Goal: Information Seeking & Learning: Learn about a topic

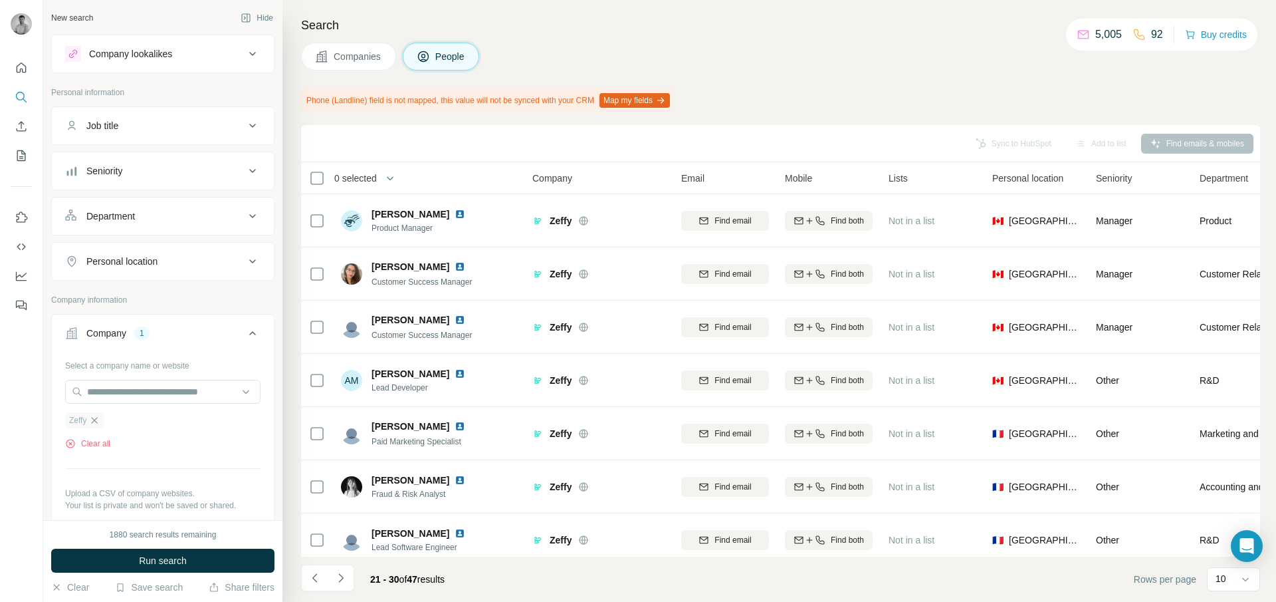
click at [94, 423] on icon "button" at bounding box center [94, 420] width 11 height 11
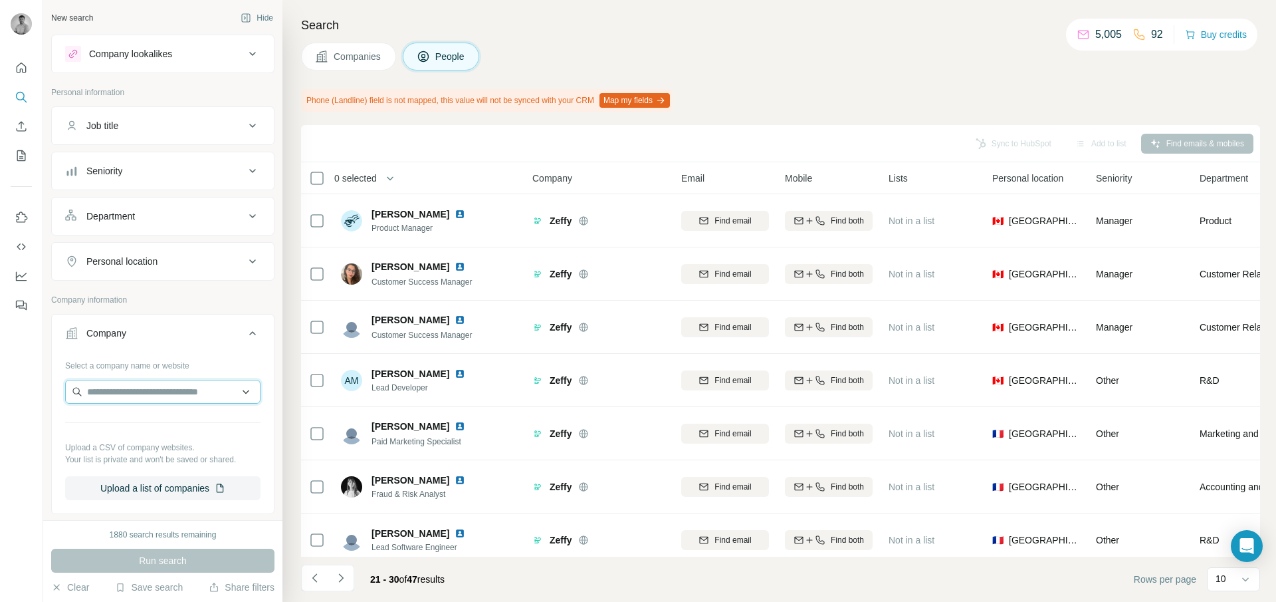
click at [109, 388] on input "text" at bounding box center [162, 392] width 195 height 24
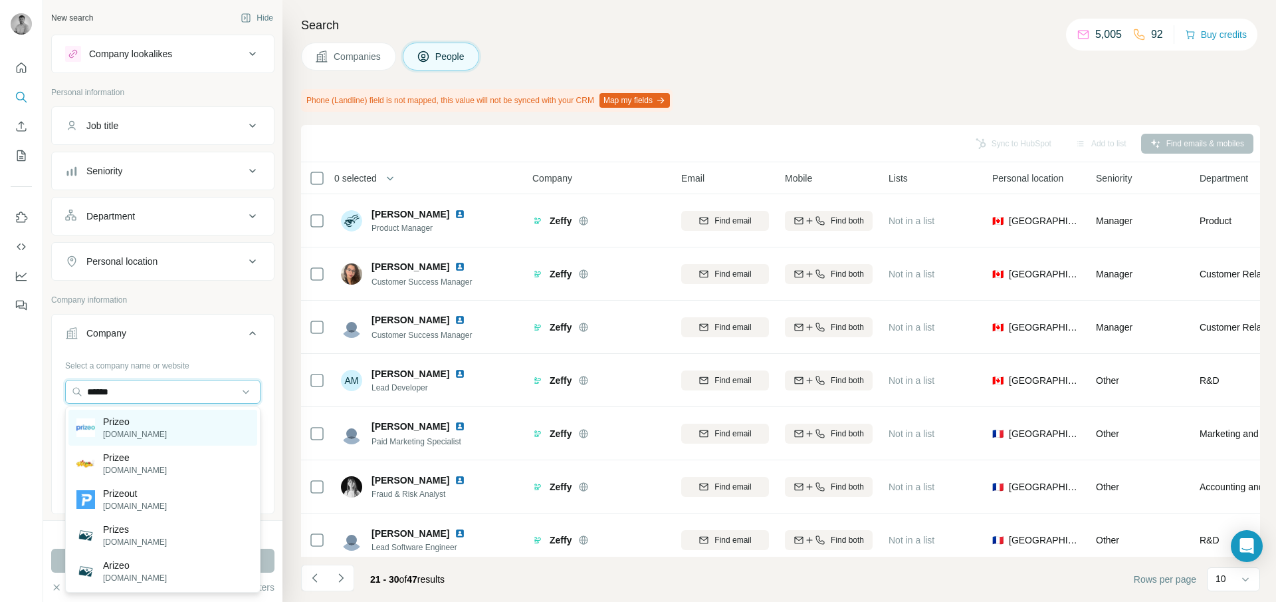
type input "******"
click at [144, 422] on p "Prizeo" at bounding box center [135, 421] width 64 height 13
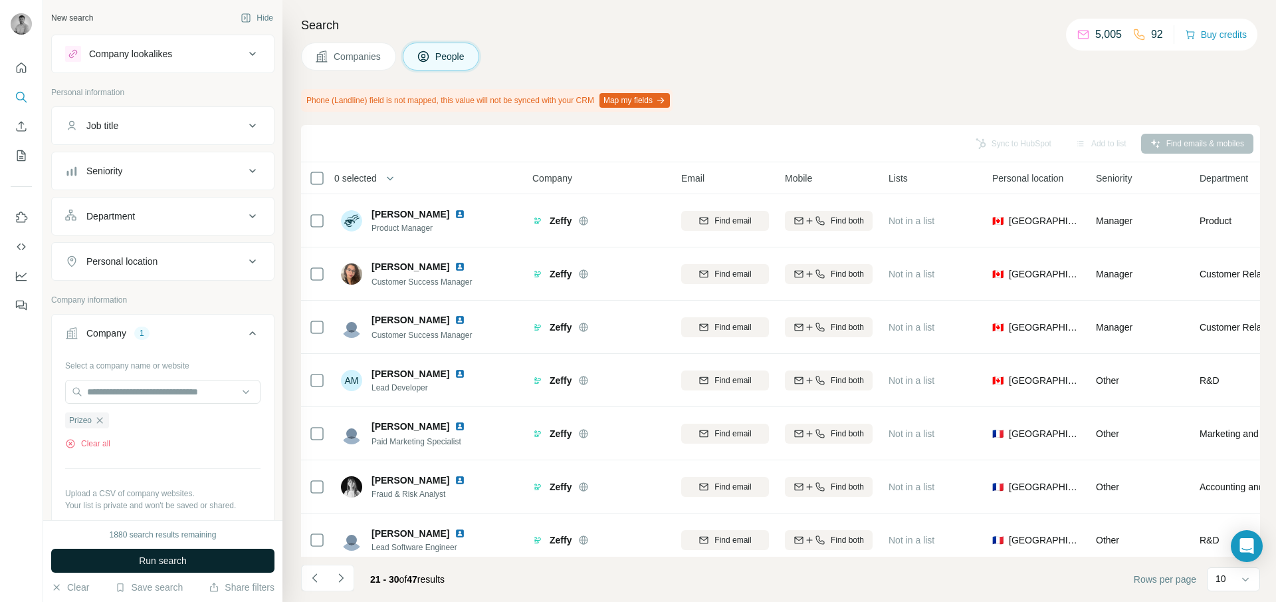
click at [158, 566] on span "Run search" at bounding box center [163, 560] width 48 height 13
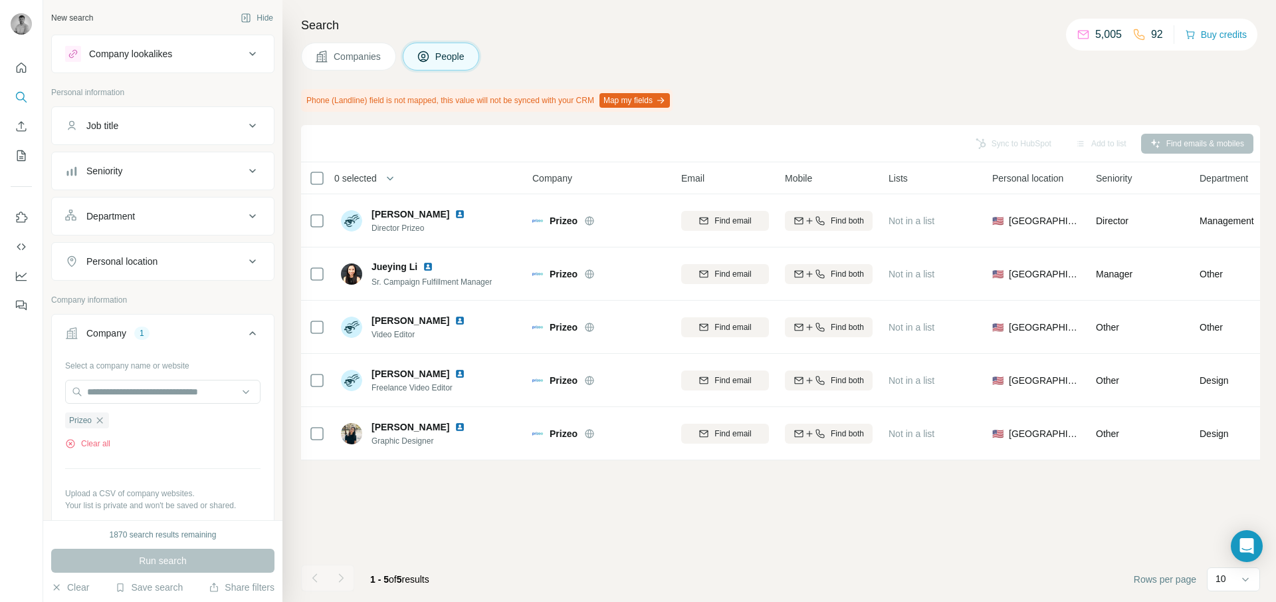
click at [348, 59] on span "Companies" at bounding box center [358, 56] width 49 height 13
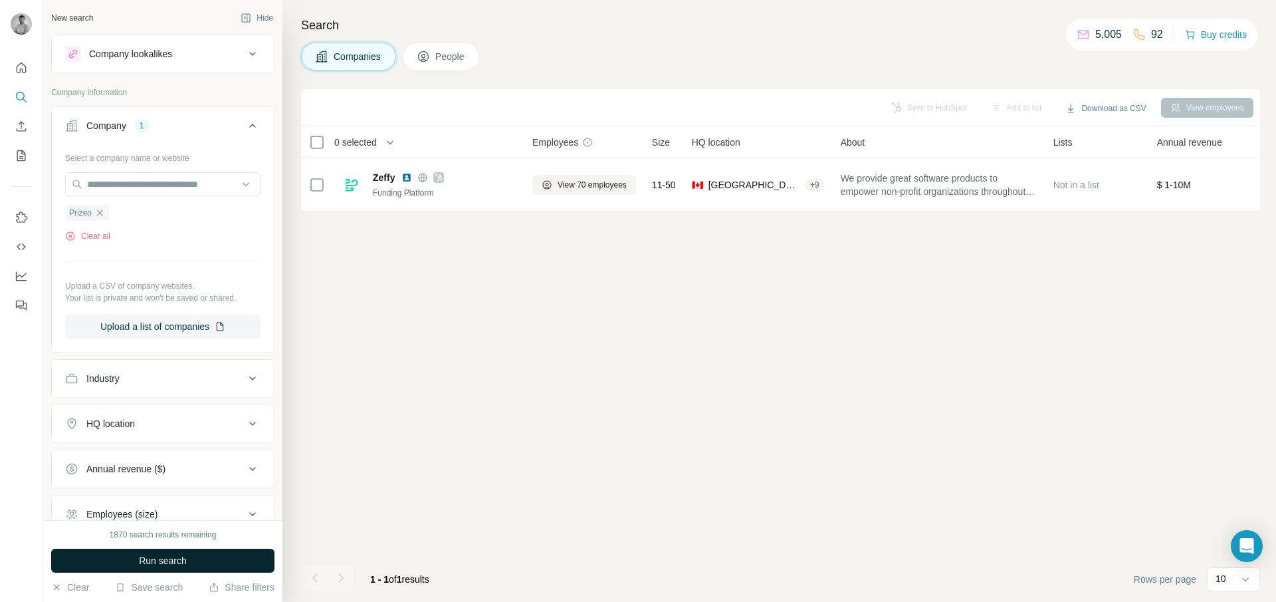
click at [173, 559] on span "Run search" at bounding box center [163, 560] width 48 height 13
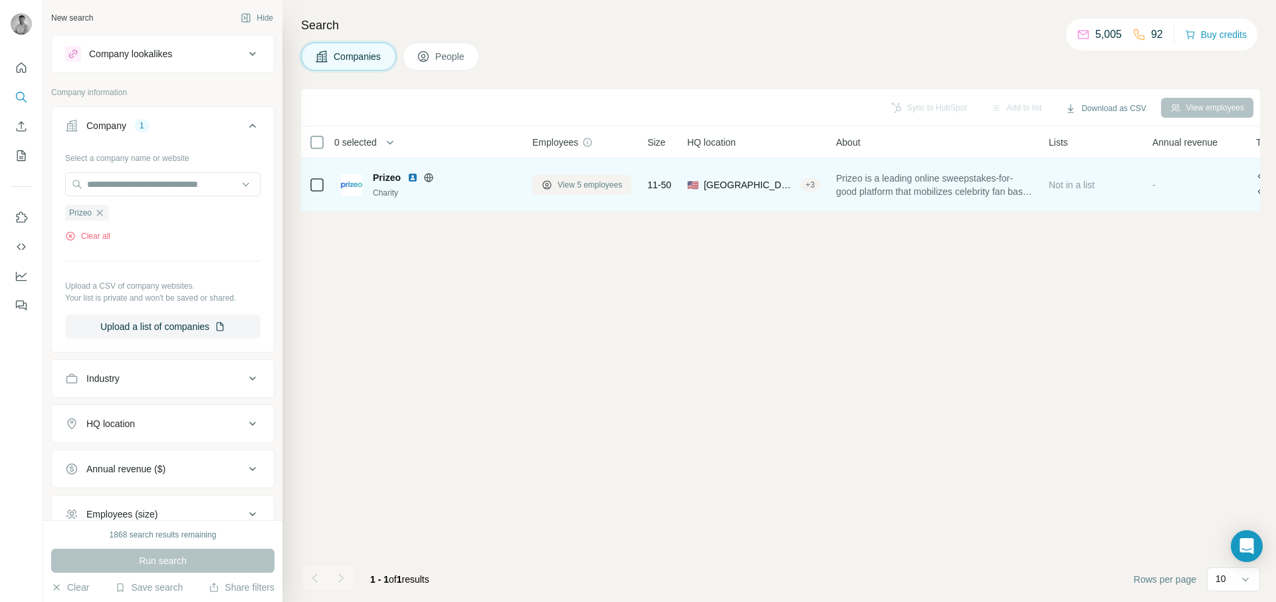
click at [596, 179] on span "View 5 employees" at bounding box center [590, 185] width 64 height 12
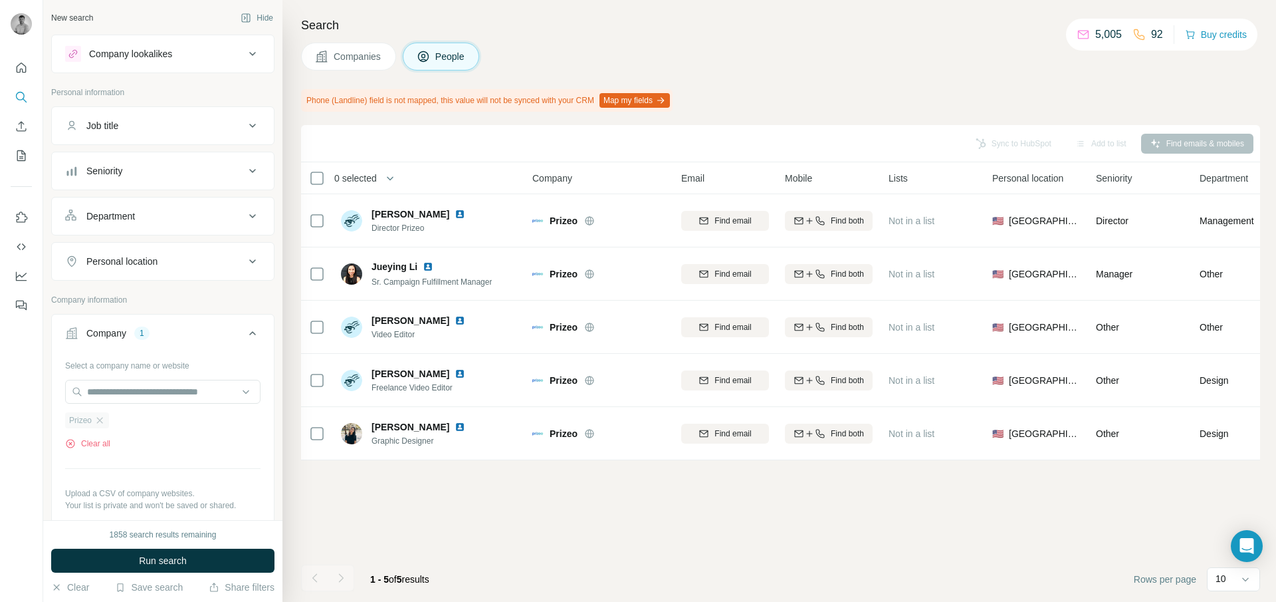
click at [99, 429] on div "Prizeo Clear all" at bounding box center [162, 427] width 195 height 46
click at [100, 422] on icon "button" at bounding box center [99, 420] width 11 height 11
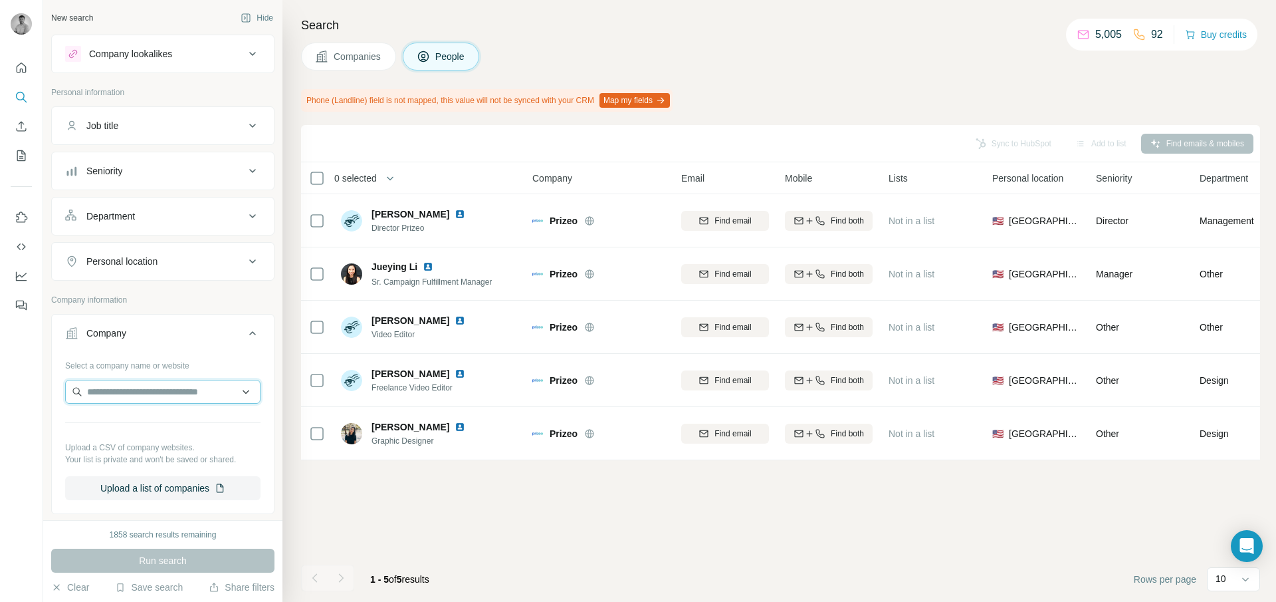
click at [114, 389] on input "text" at bounding box center [162, 392] width 195 height 24
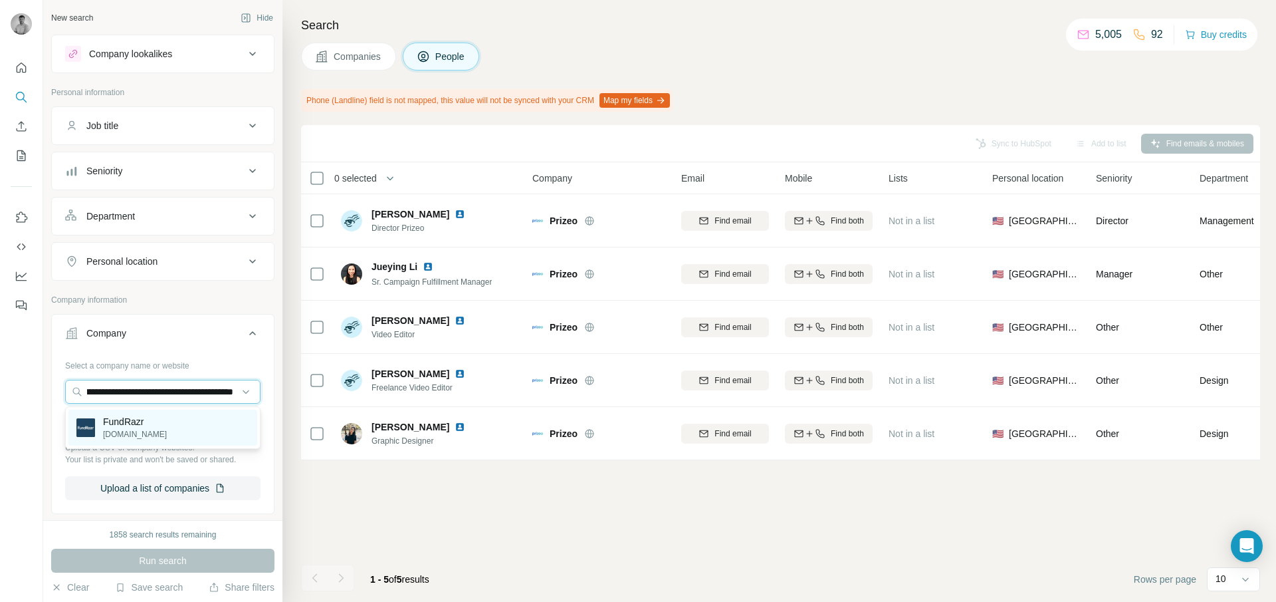
type input "**********"
click at [141, 425] on p "FundRazr" at bounding box center [135, 421] width 64 height 13
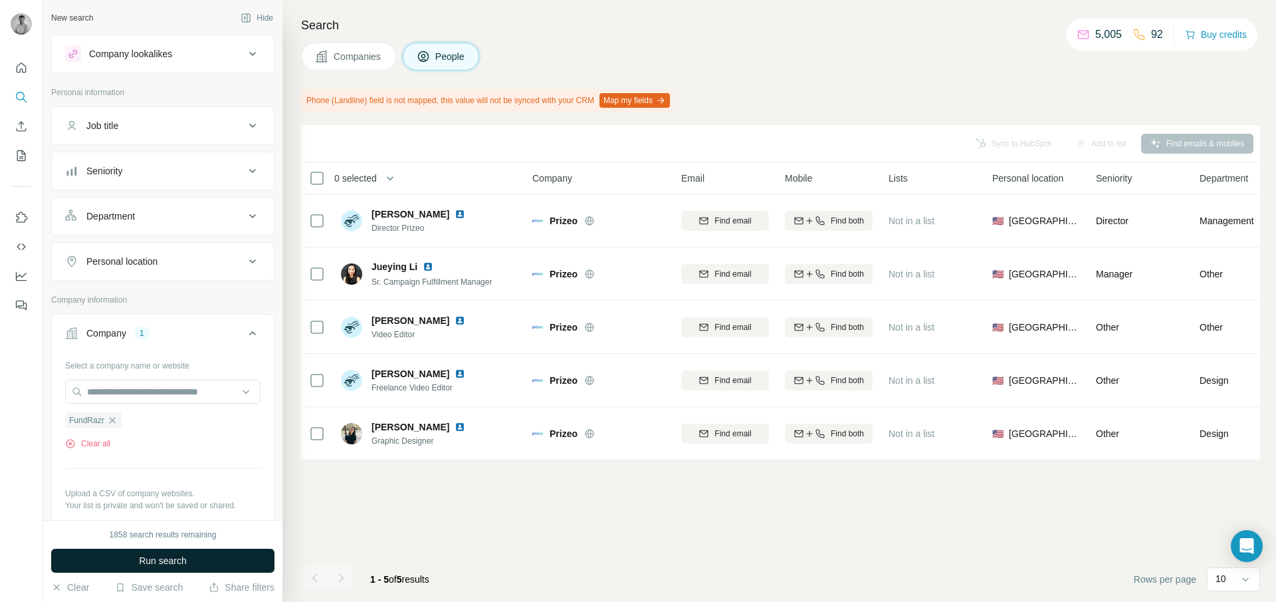
scroll to position [0, 0]
click at [152, 566] on span "Run search" at bounding box center [163, 560] width 48 height 13
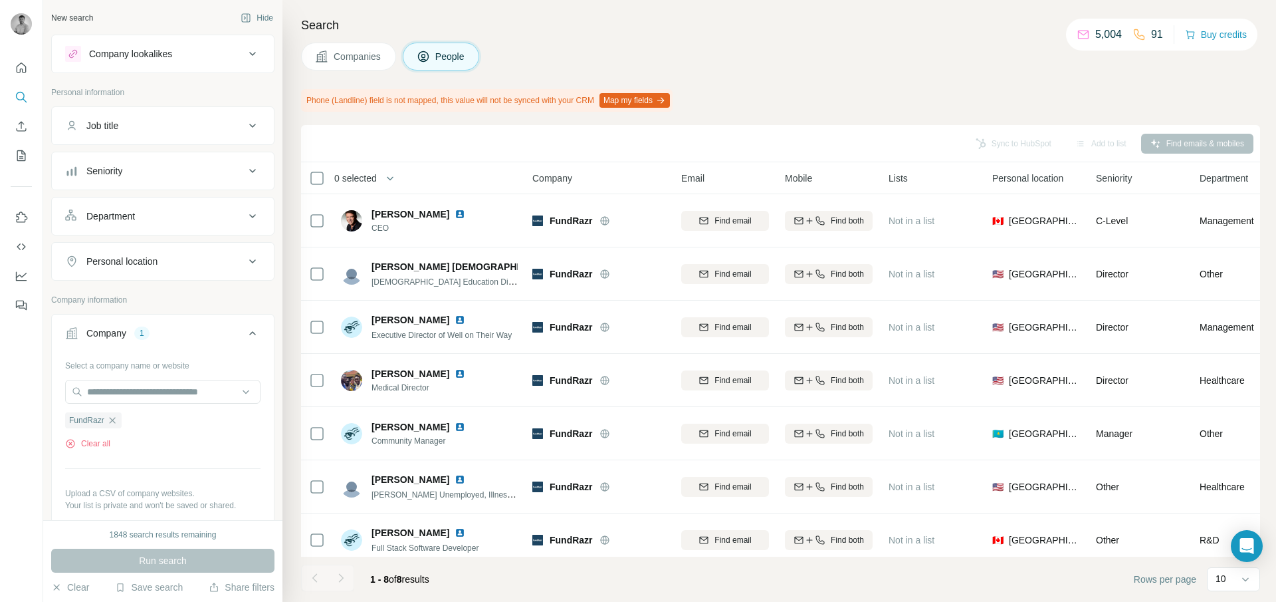
click at [388, 60] on button "Companies" at bounding box center [348, 57] width 95 height 28
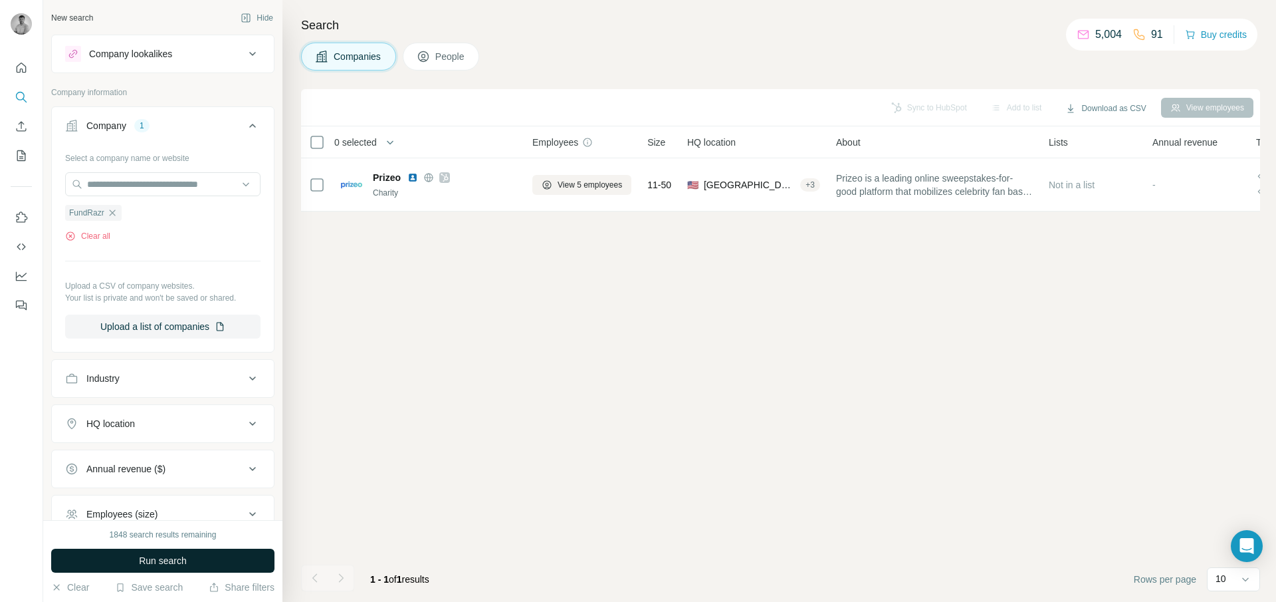
click at [170, 564] on span "Run search" at bounding box center [163, 560] width 48 height 13
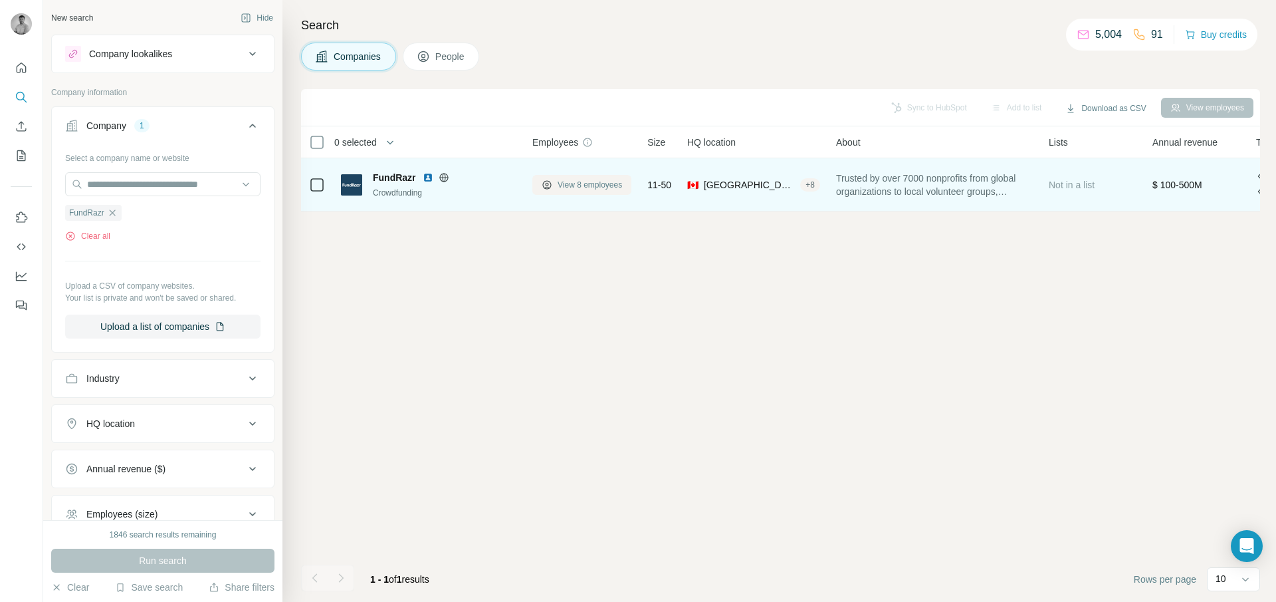
click at [581, 190] on span "View 8 employees" at bounding box center [590, 185] width 64 height 12
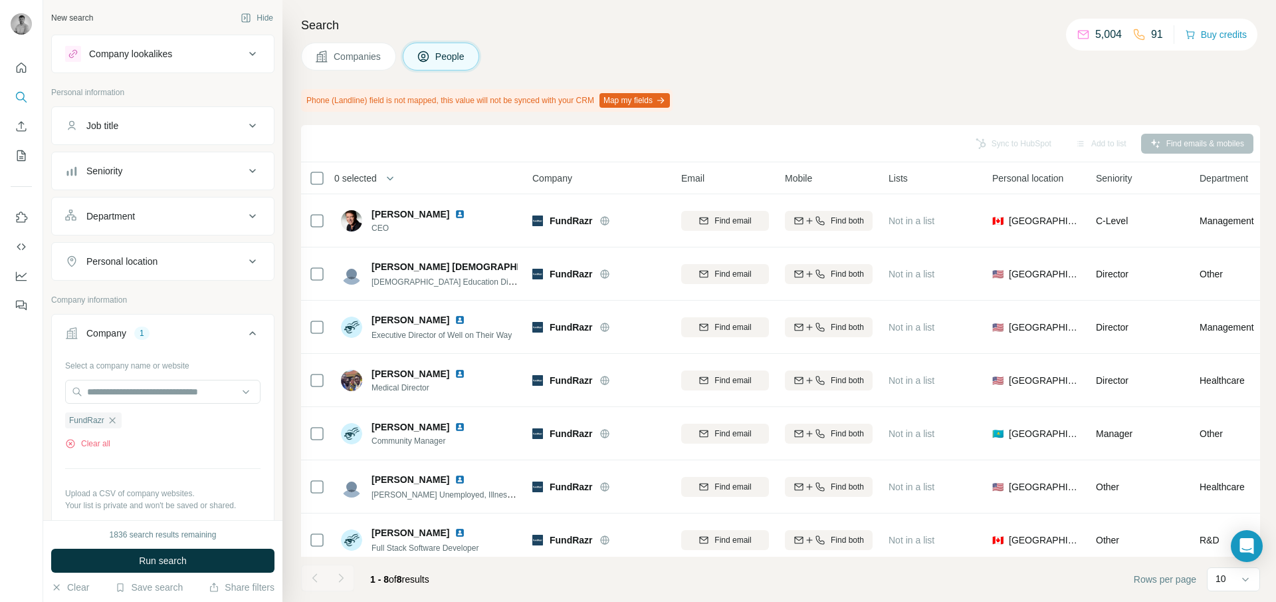
click at [341, 55] on span "Companies" at bounding box center [358, 56] width 49 height 13
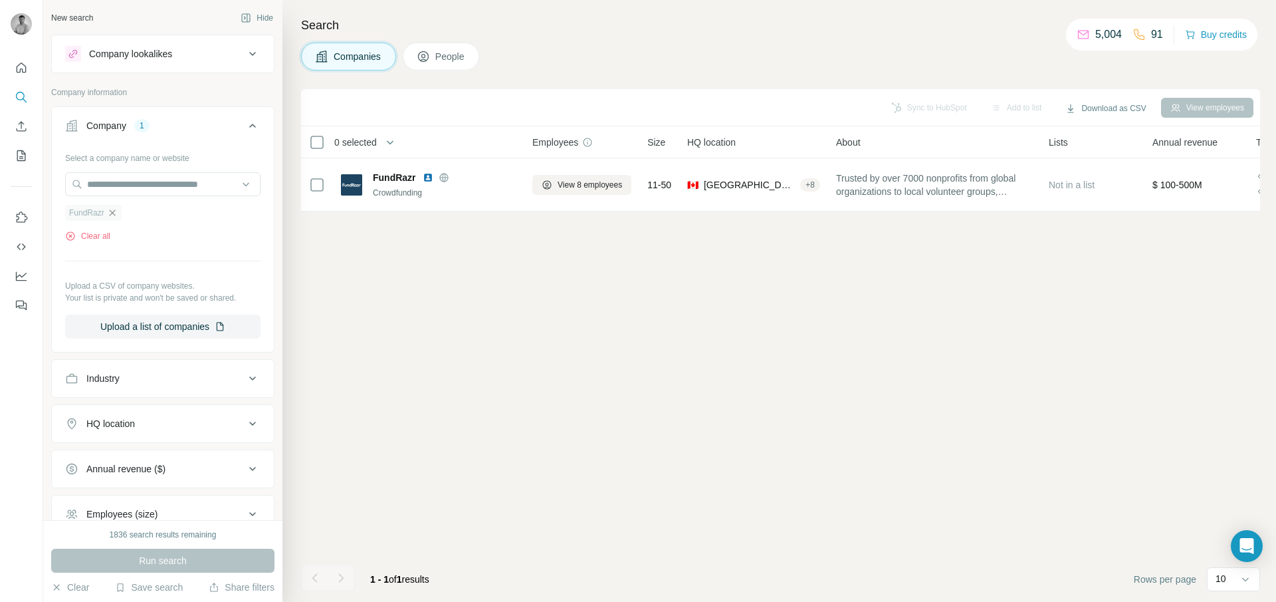
click at [112, 211] on icon "button" at bounding box center [112, 212] width 11 height 11
click at [122, 187] on input "text" at bounding box center [162, 184] width 195 height 24
paste input "**********"
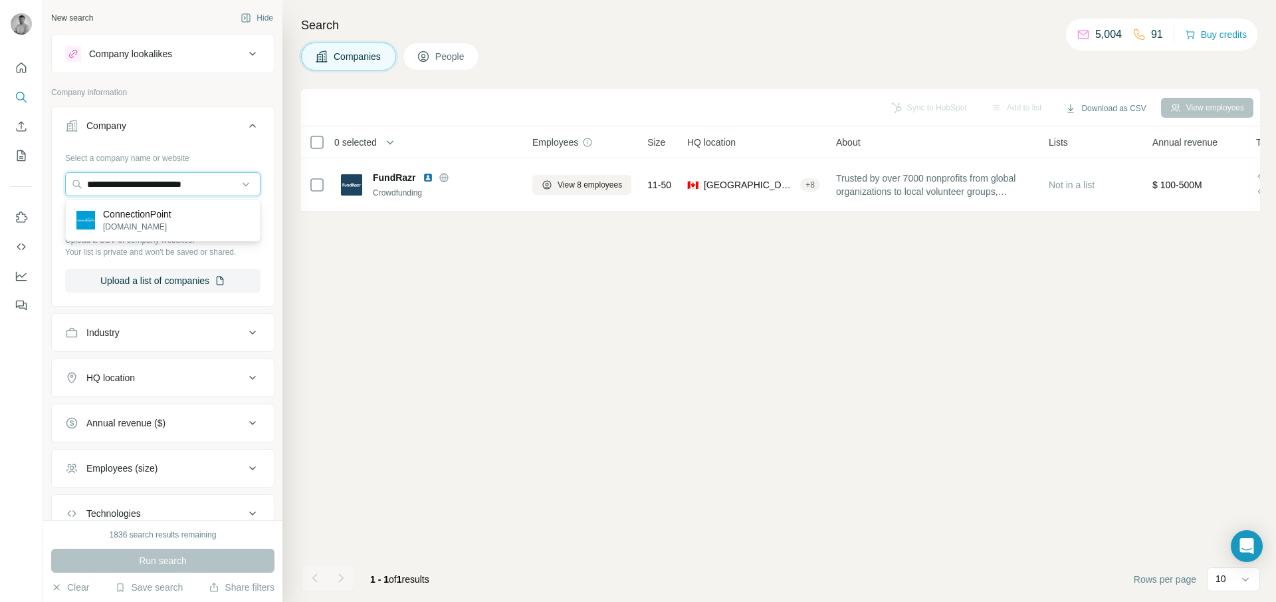
type input "**********"
click at [139, 226] on p "[DOMAIN_NAME]" at bounding box center [137, 227] width 68 height 12
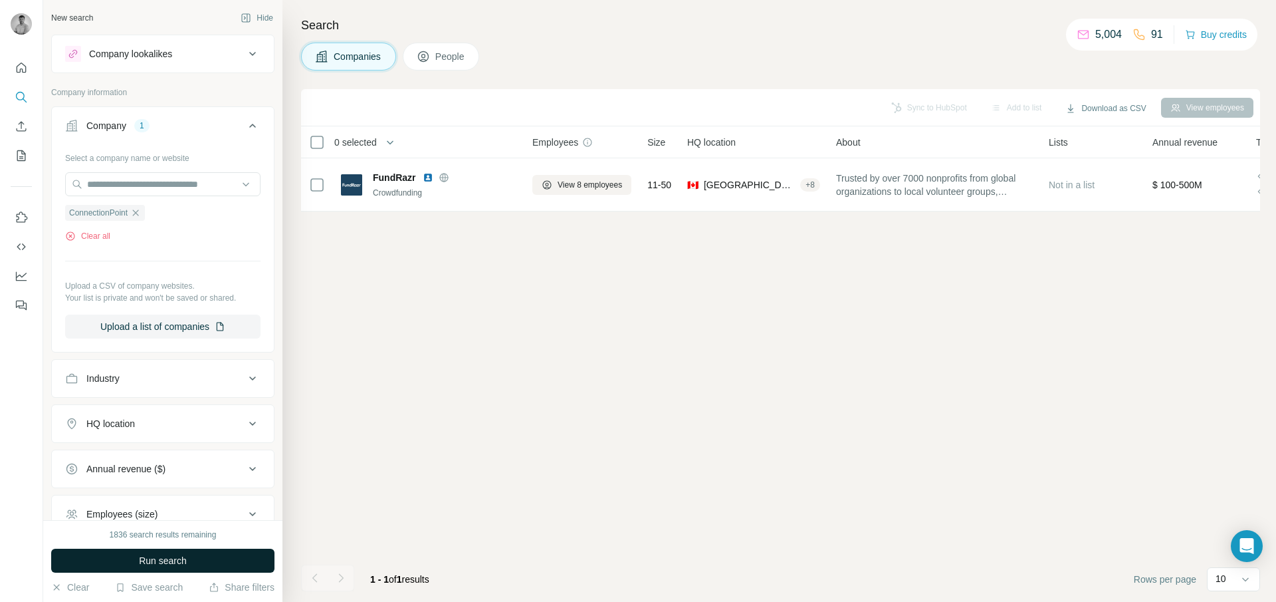
click at [157, 557] on span "Run search" at bounding box center [163, 560] width 48 height 13
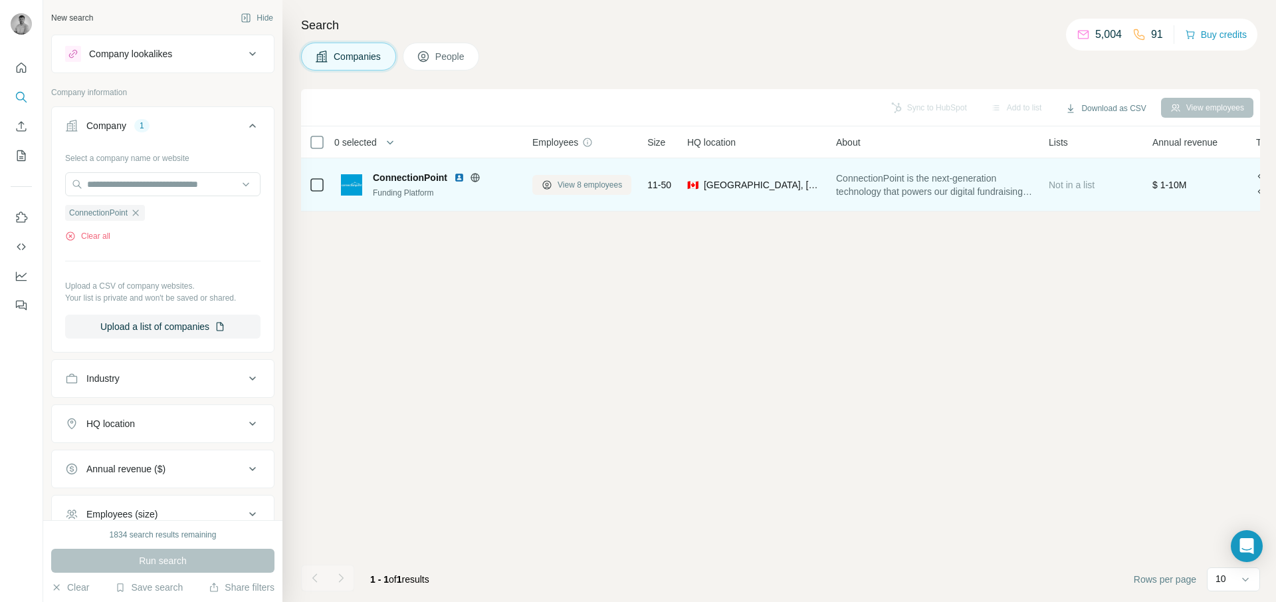
click at [568, 186] on span "View 8 employees" at bounding box center [590, 185] width 64 height 12
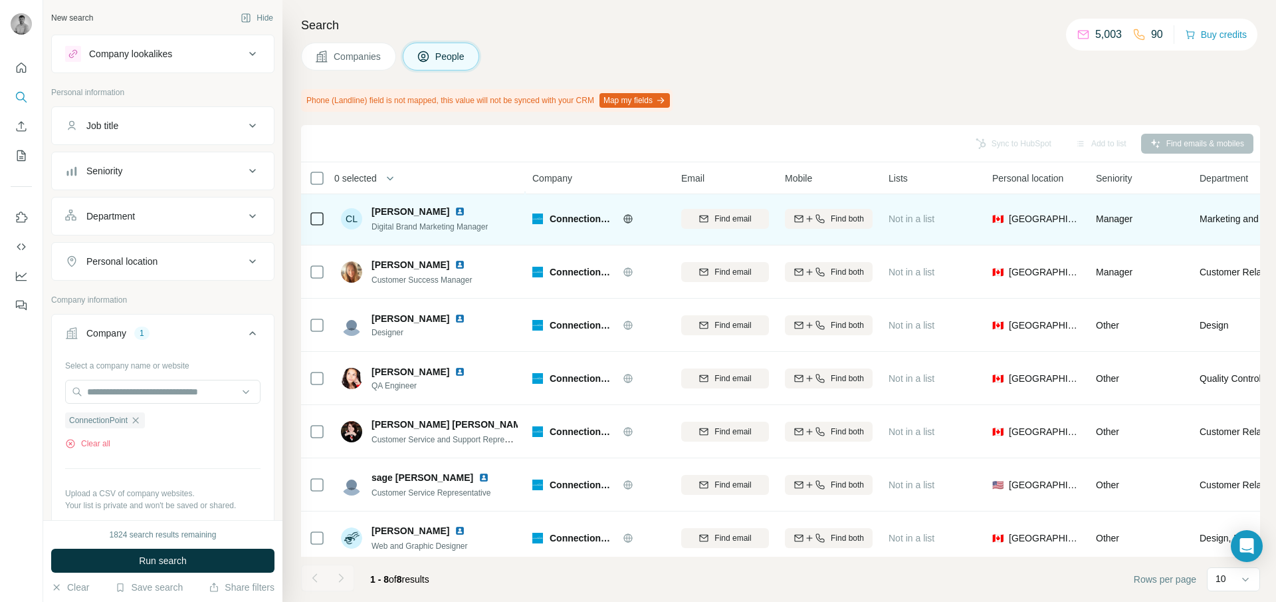
scroll to position [63, 0]
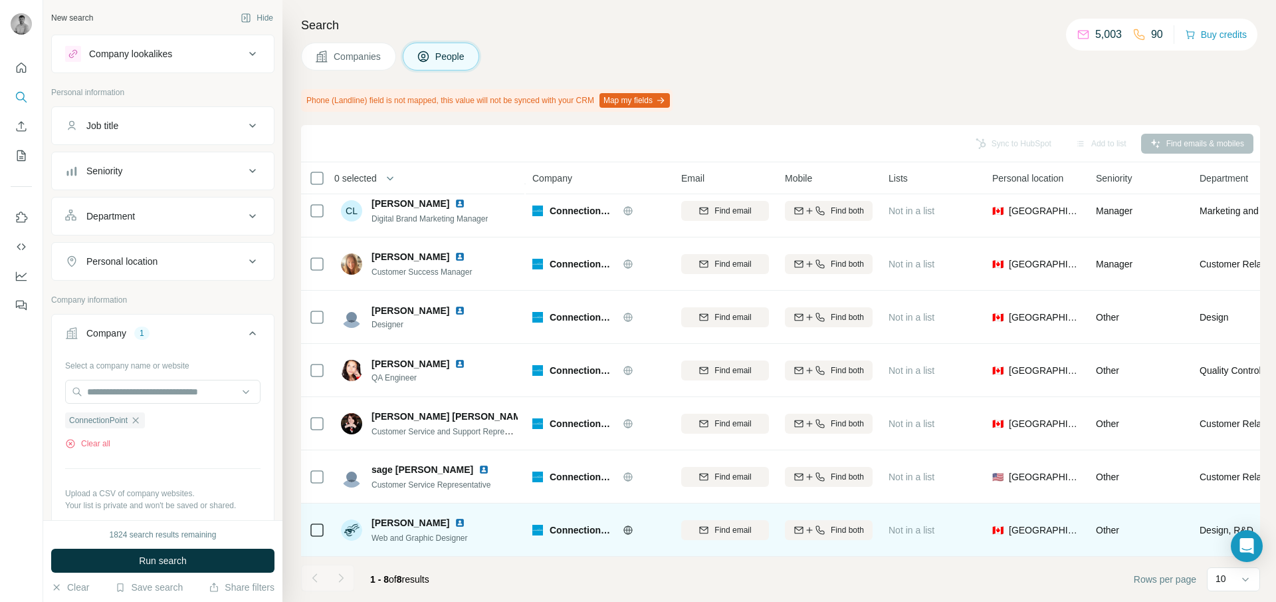
click at [461, 523] on img at bounding box center [460, 522] width 11 height 11
